Goal: Check status: Check status

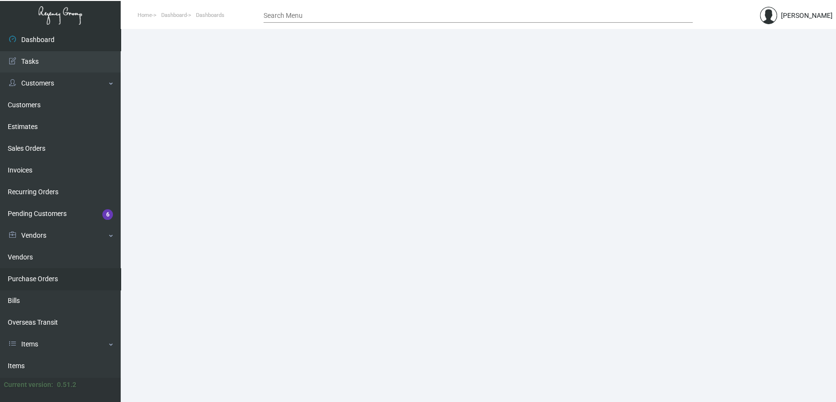
click at [64, 269] on link "Purchase Orders" at bounding box center [60, 279] width 121 height 22
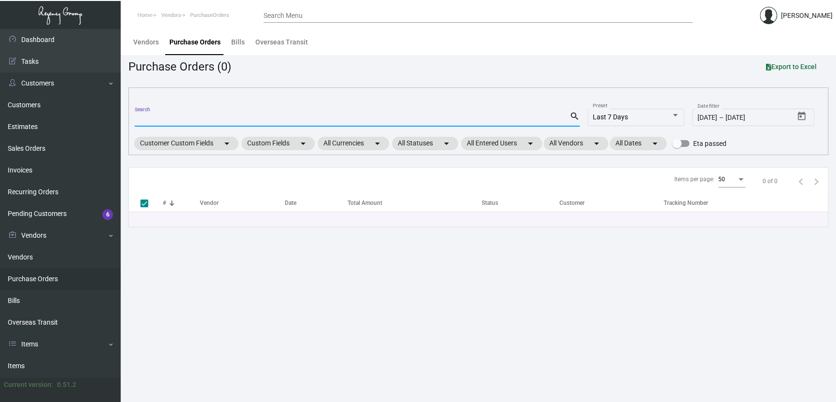
click at [217, 117] on input "Search" at bounding box center [352, 119] width 435 height 8
paste input "88171"
type input "88171"
checkbox input "false"
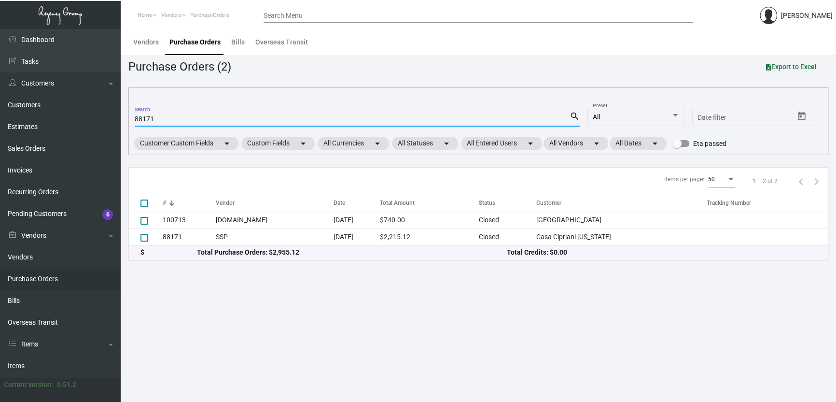
click at [442, 325] on main "Vendors Purchase Orders Bills Overseas Transit Purchase Orders (2) Export to Ex…" at bounding box center [478, 215] width 715 height 373
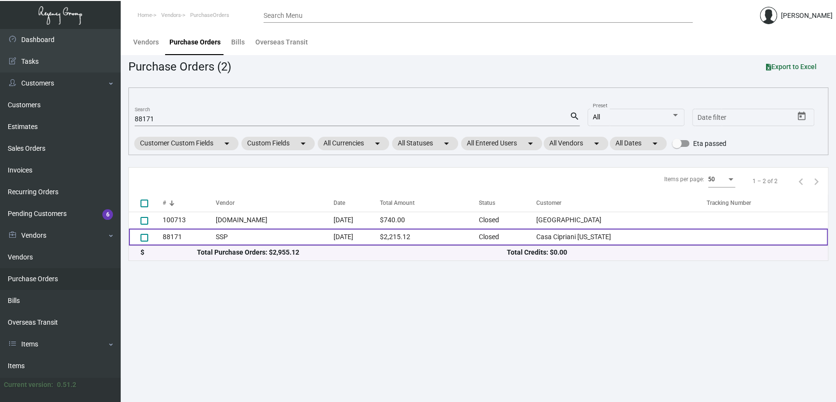
click at [194, 241] on td "88171" at bounding box center [189, 236] width 53 height 17
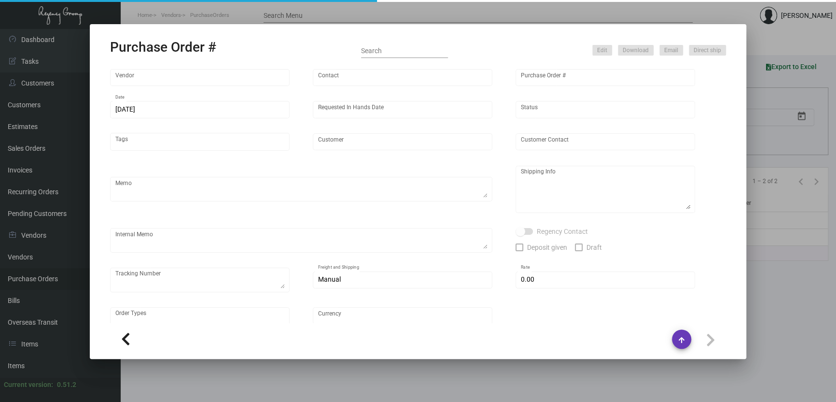
type input "SSP"
type input "[PERSON_NAME]"
type input "88171"
type input "[DATE]"
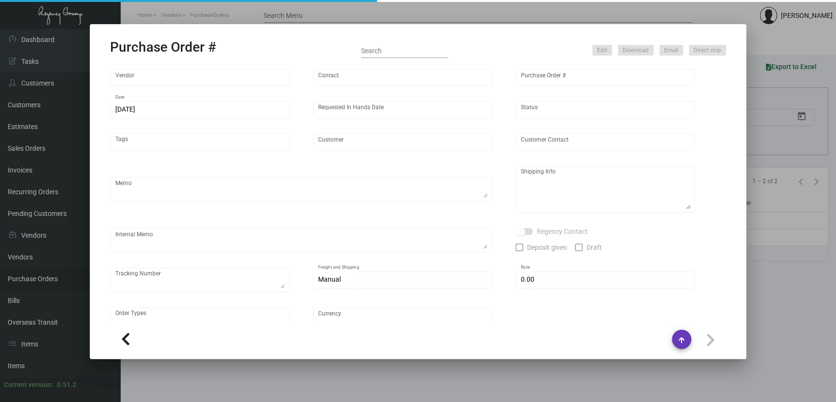
type input "Casa Cipriani [US_STATE]"
type textarea "reference 80717"
type textarea "Regency Group NJ [PERSON_NAME] [STREET_ADDRESS]"
checkbox input "true"
type input "$ 0.00"
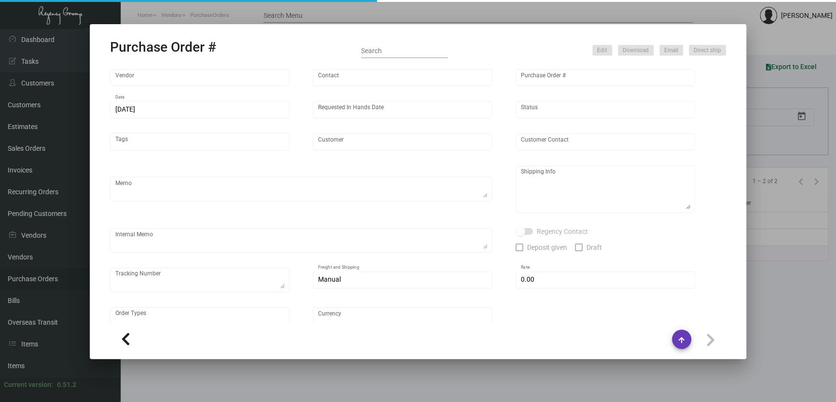
type input "United States Dollar $"
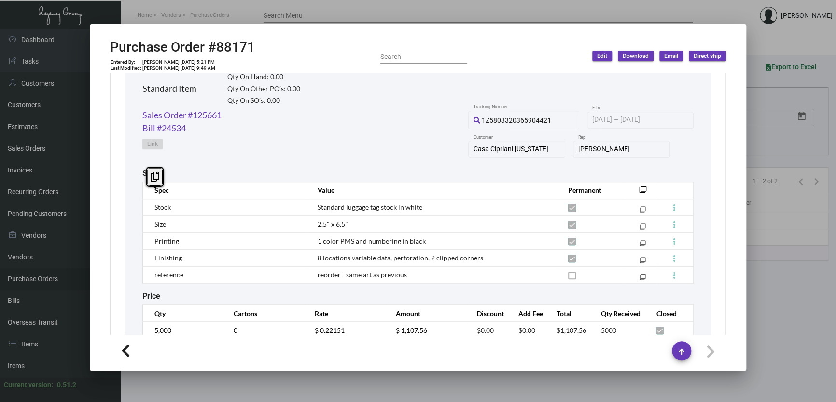
scroll to position [386, 0]
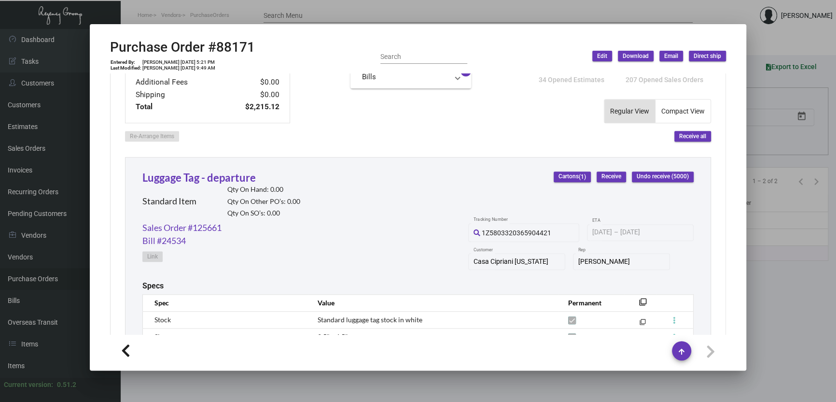
click at [379, 277] on div "Sales Order #125661 Bill #24534 Link 1Z5803320365904421 Tracking Number [DATE] …" at bounding box center [417, 251] width 551 height 60
